Goal: Task Accomplishment & Management: Use online tool/utility

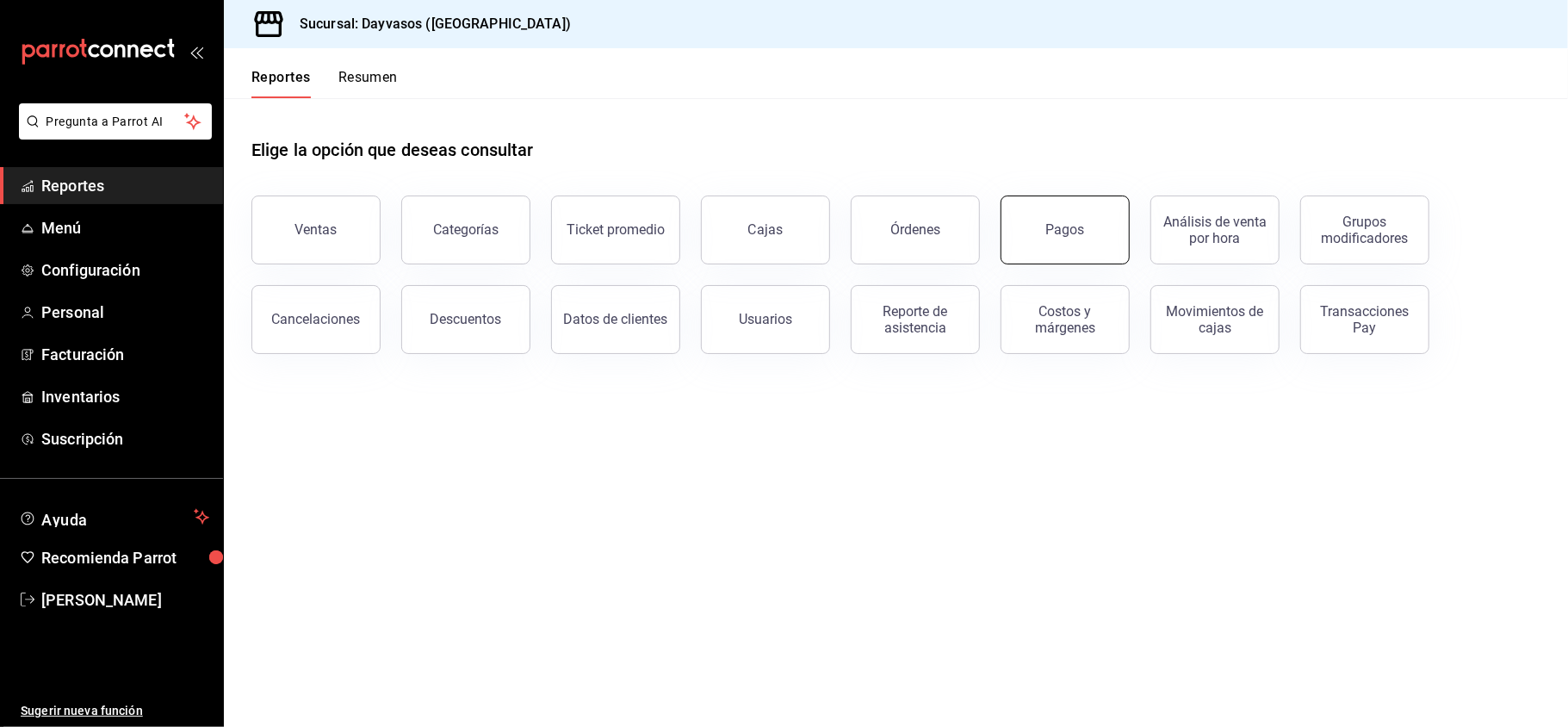
click at [1068, 224] on div "Pagos" at bounding box center [1065, 229] width 38 height 16
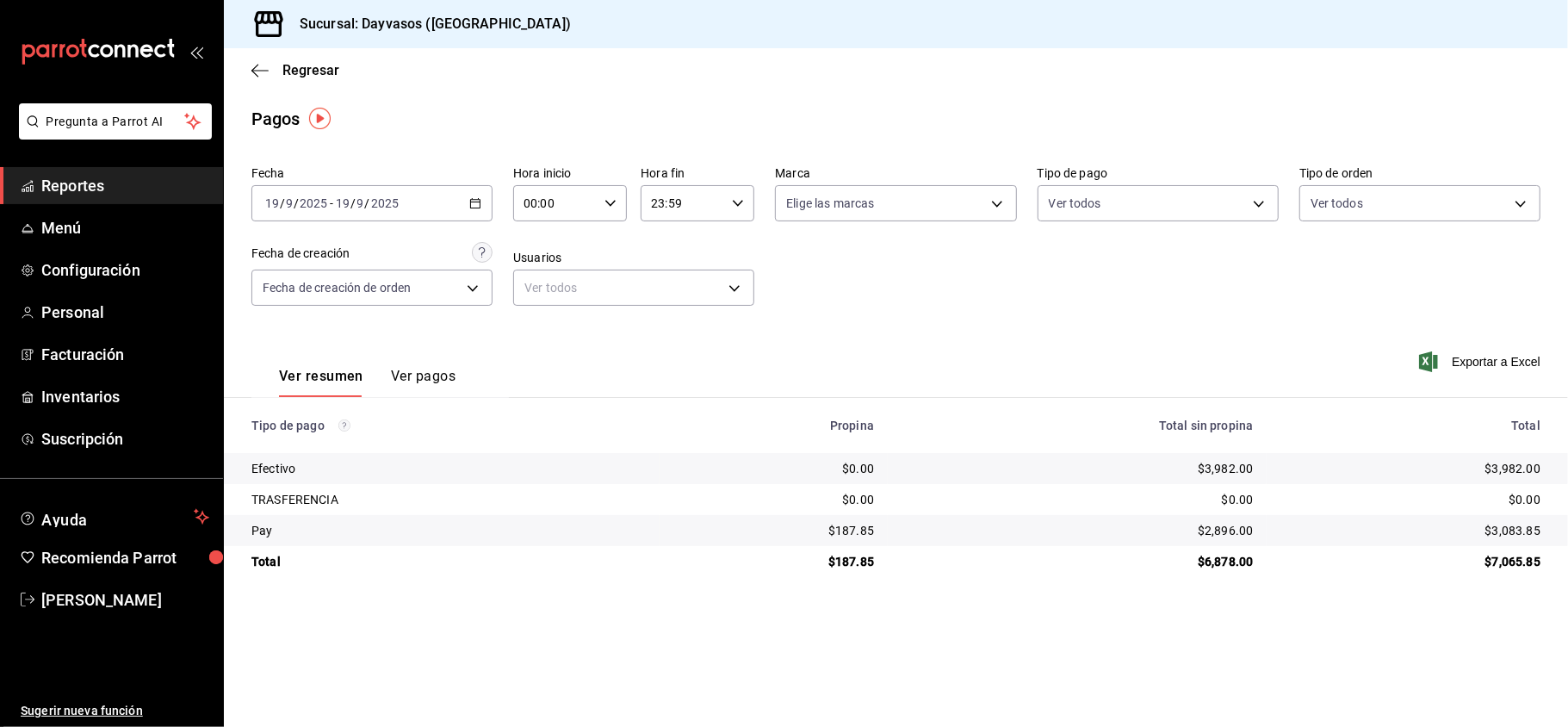
click at [462, 207] on div "2025-09-19 19 / 9 / 2025 - 2025-09-19 19 / 9 / 2025" at bounding box center [371, 203] width 241 height 37
click at [365, 430] on li "Rango de fechas" at bounding box center [333, 449] width 161 height 38
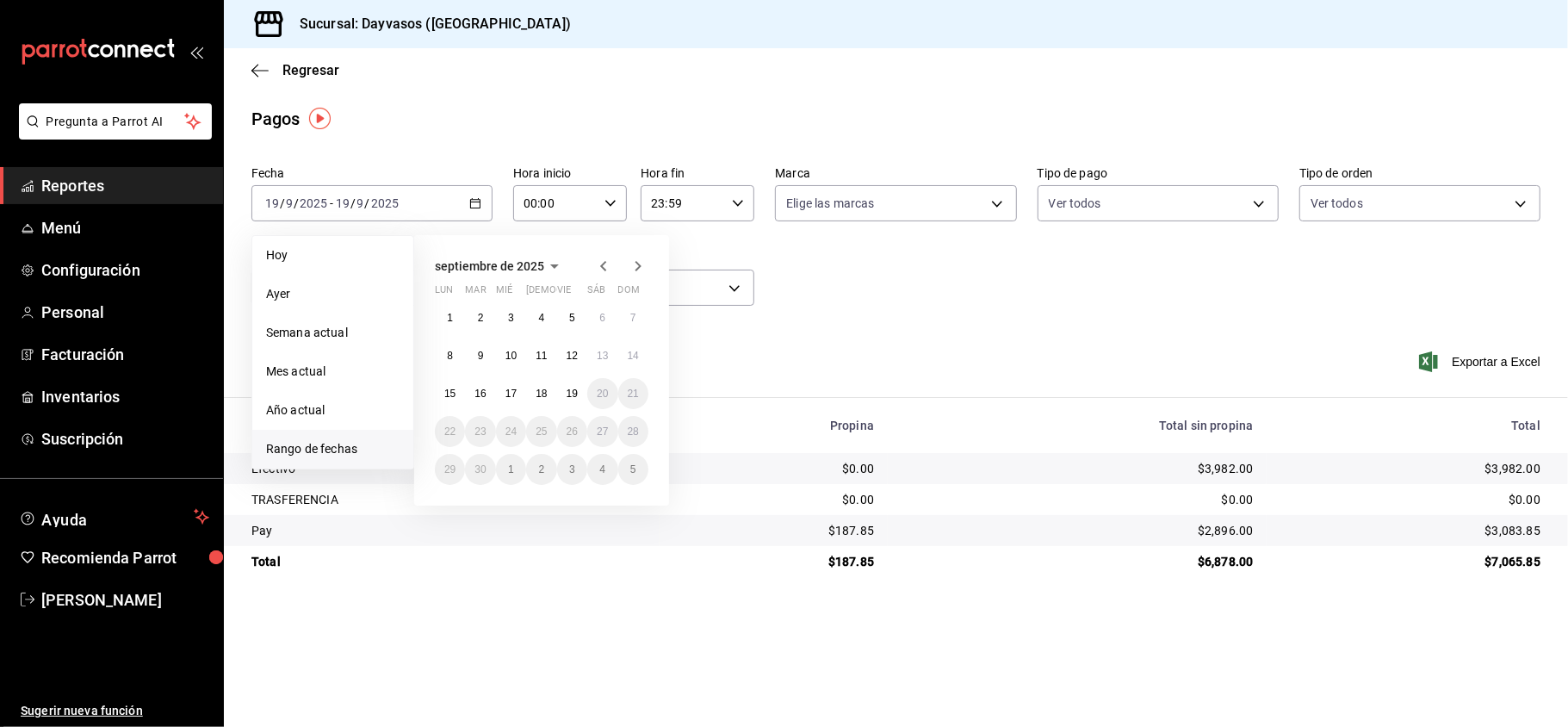
click at [602, 273] on icon "button" at bounding box center [603, 266] width 21 height 21
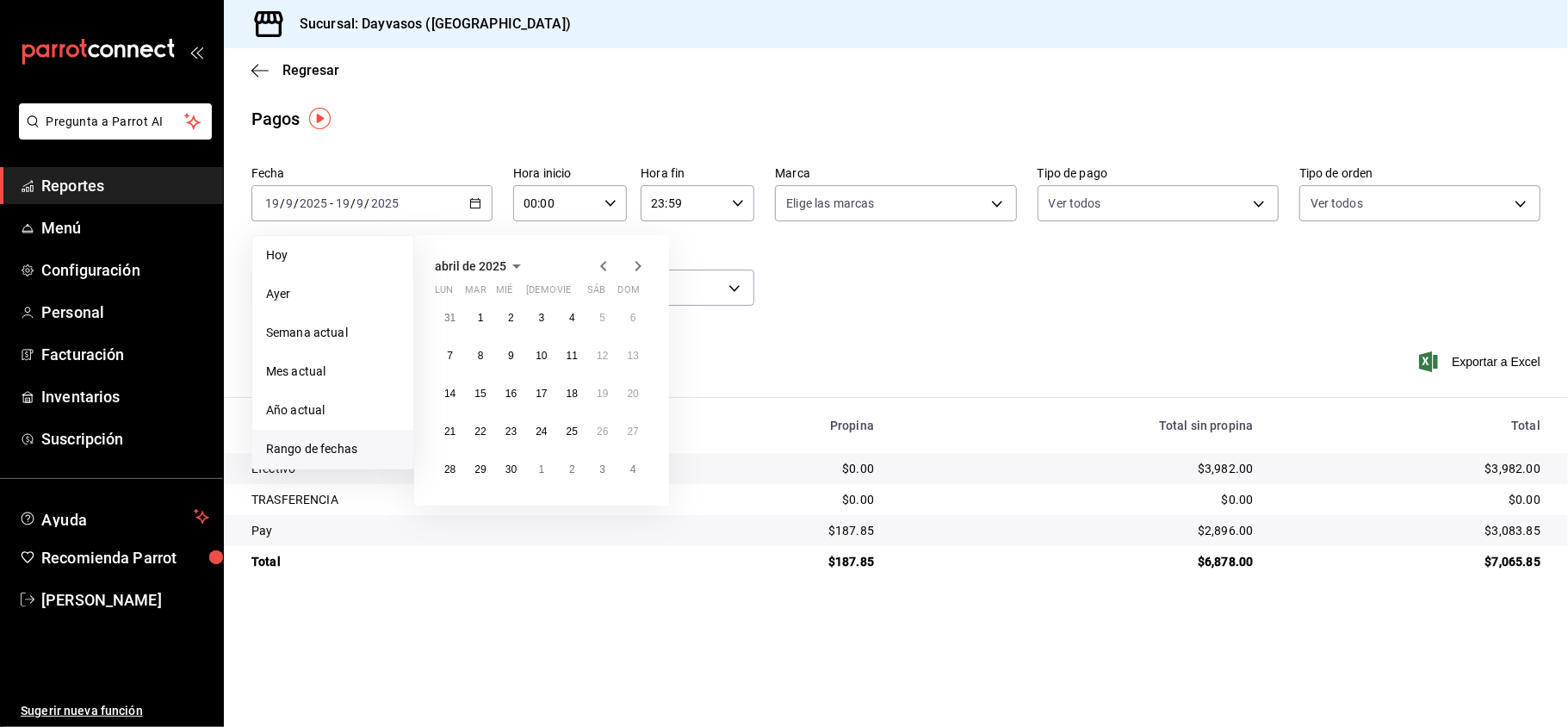
click at [602, 273] on icon "button" at bounding box center [603, 266] width 21 height 21
click at [641, 280] on div "enero de 2025 lun mar mié jue vie sáb dom 30 31 1 2 3 4 5 6 7 8 9 10 11 12 13 1…" at bounding box center [541, 370] width 255 height 271
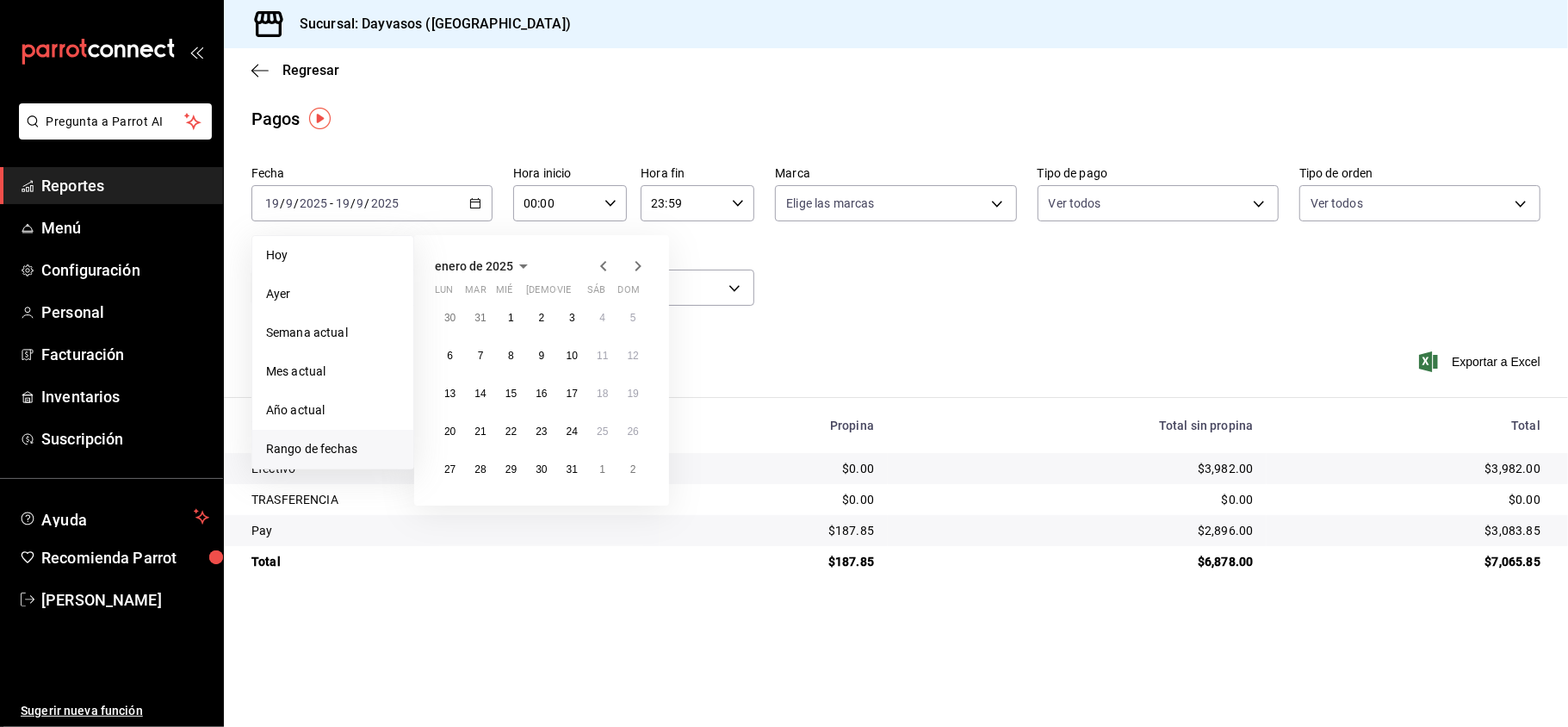
click at [635, 274] on icon "button" at bounding box center [638, 266] width 21 height 21
click at [593, 346] on button "12" at bounding box center [602, 355] width 30 height 31
click at [637, 267] on icon "button" at bounding box center [638, 266] width 21 height 21
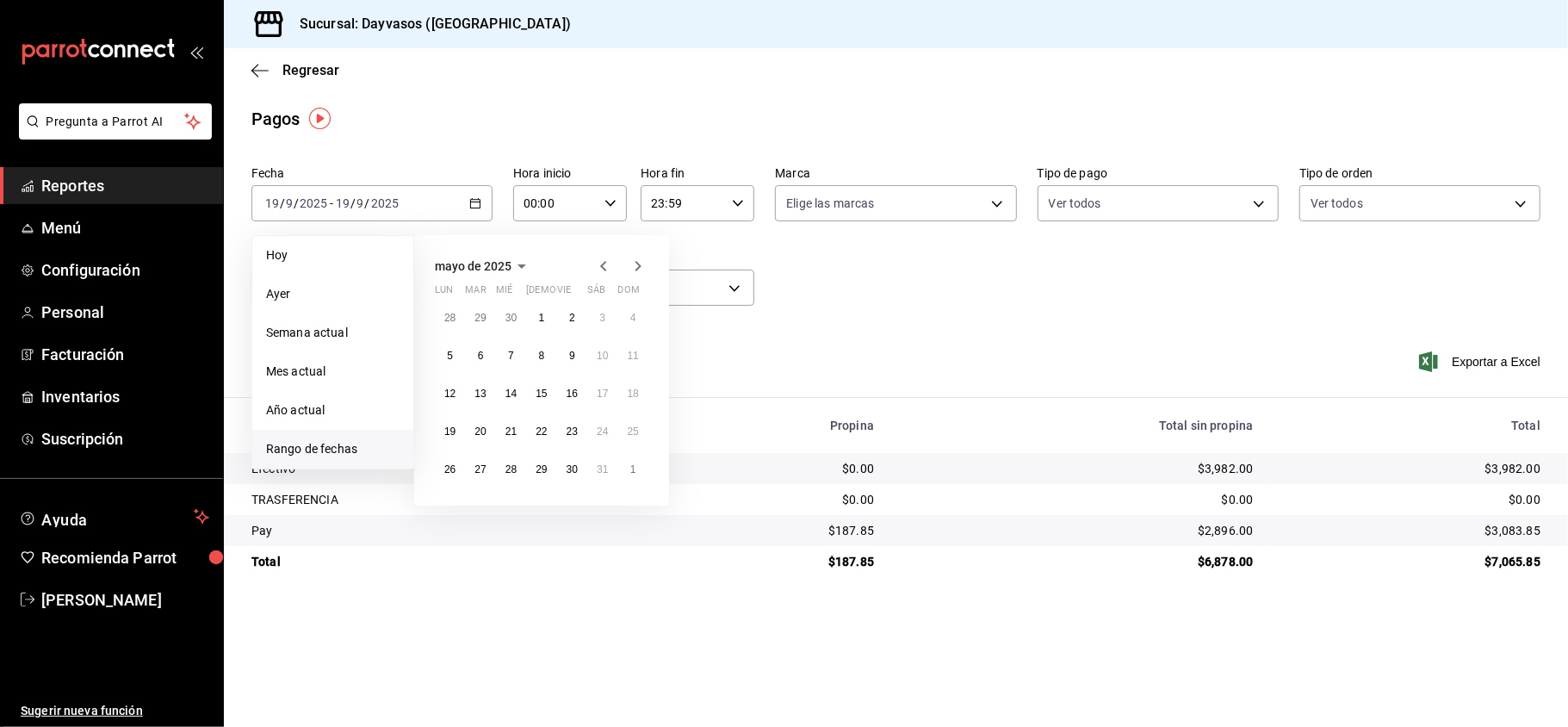
click at [637, 267] on icon "button" at bounding box center [638, 266] width 21 height 21
click at [583, 388] on button "19" at bounding box center [572, 393] width 30 height 31
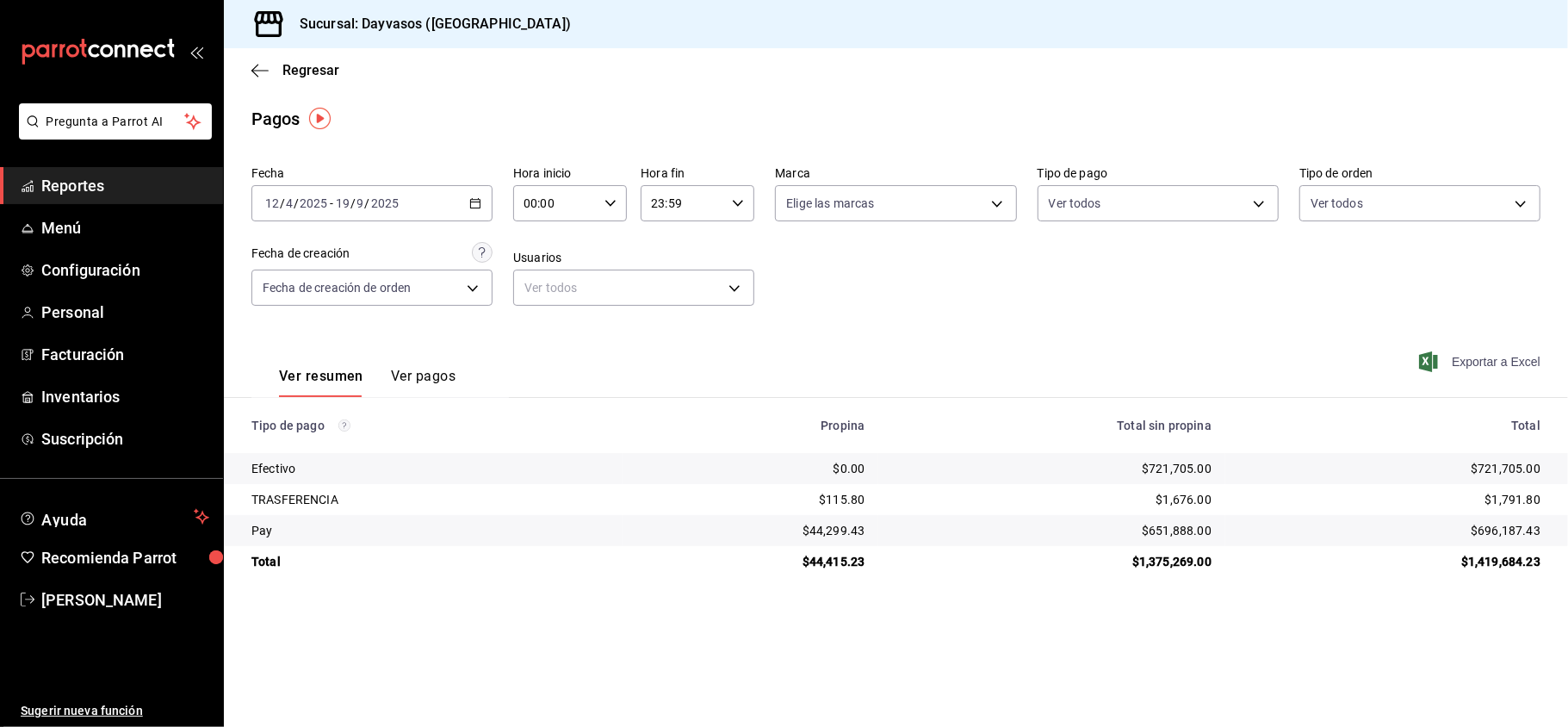
click at [1489, 368] on span "Exportar a Excel" at bounding box center [1481, 362] width 118 height 21
